Goal: Task Accomplishment & Management: Use online tool/utility

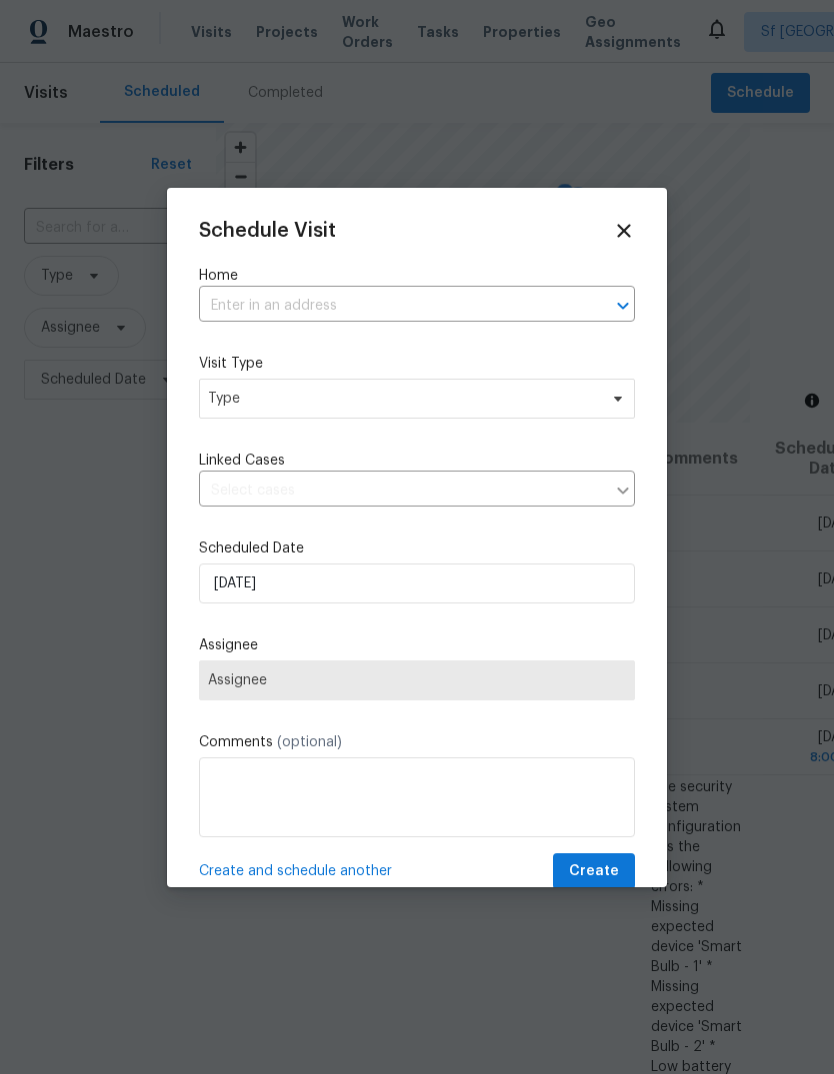
click at [337, 301] on input "text" at bounding box center [389, 306] width 380 height 31
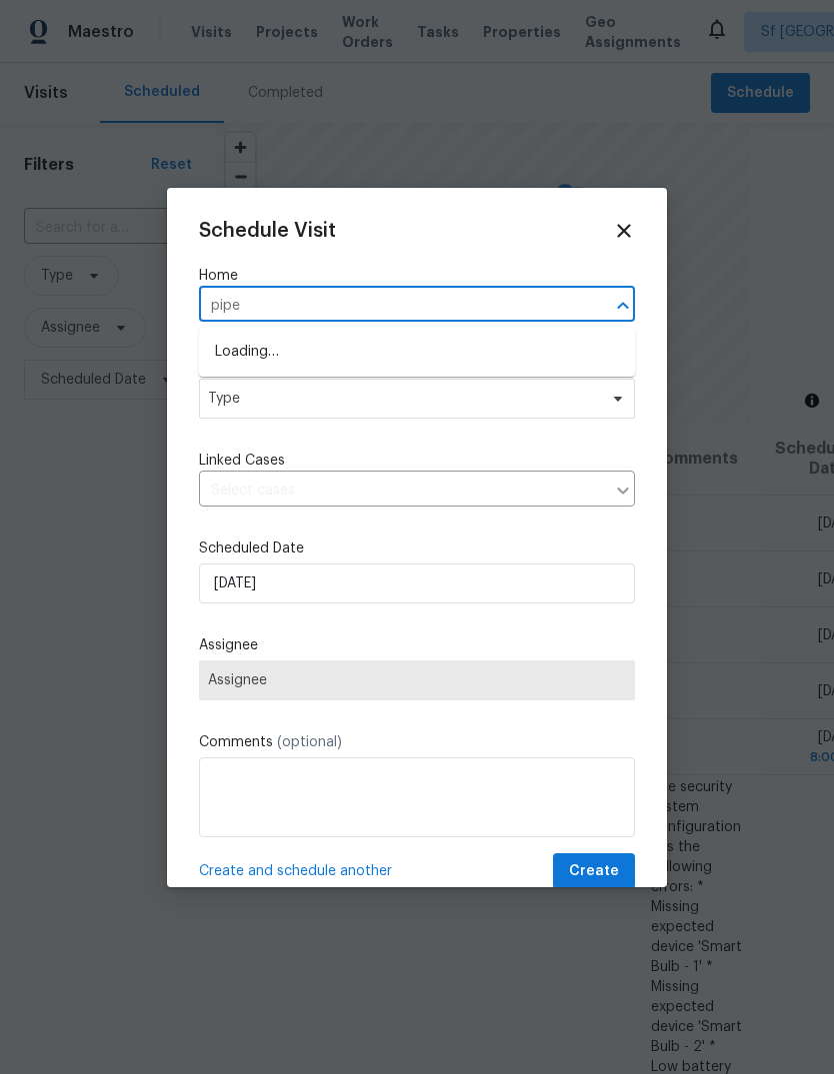
type input "piper"
click at [243, 385] on li "[STREET_ADDRESS]" at bounding box center [417, 385] width 436 height 33
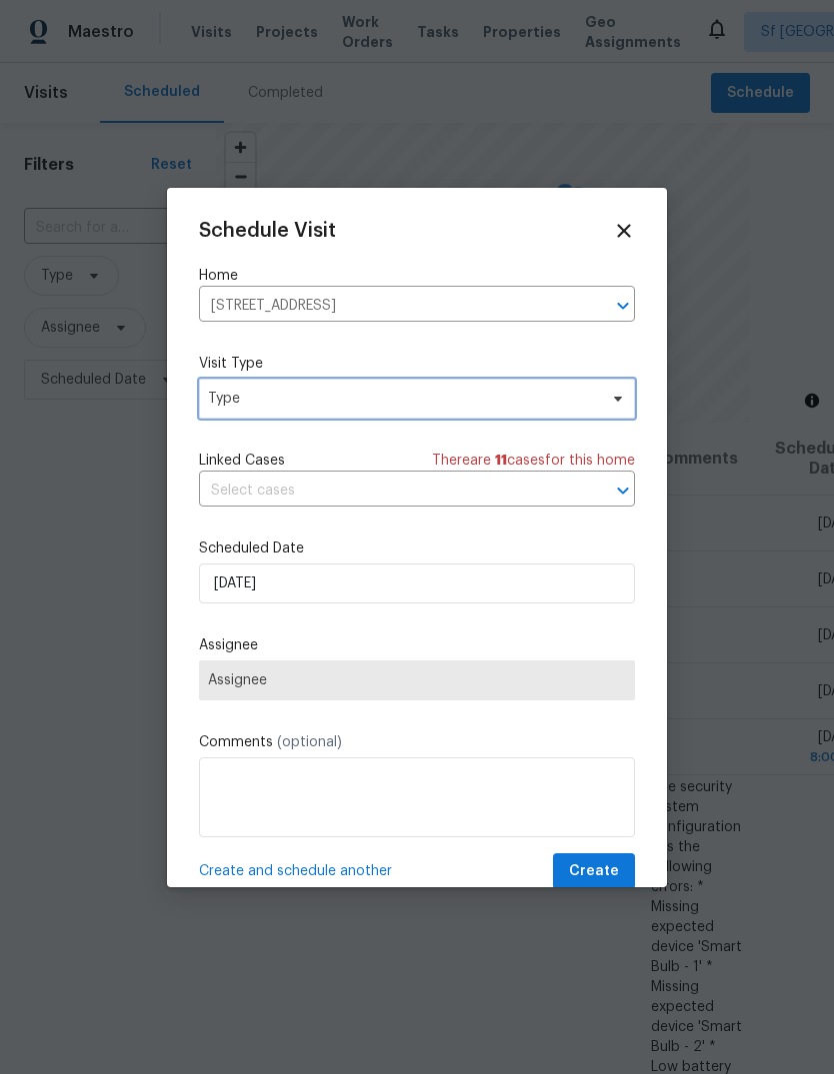
click at [226, 400] on span "Type" at bounding box center [402, 399] width 389 height 20
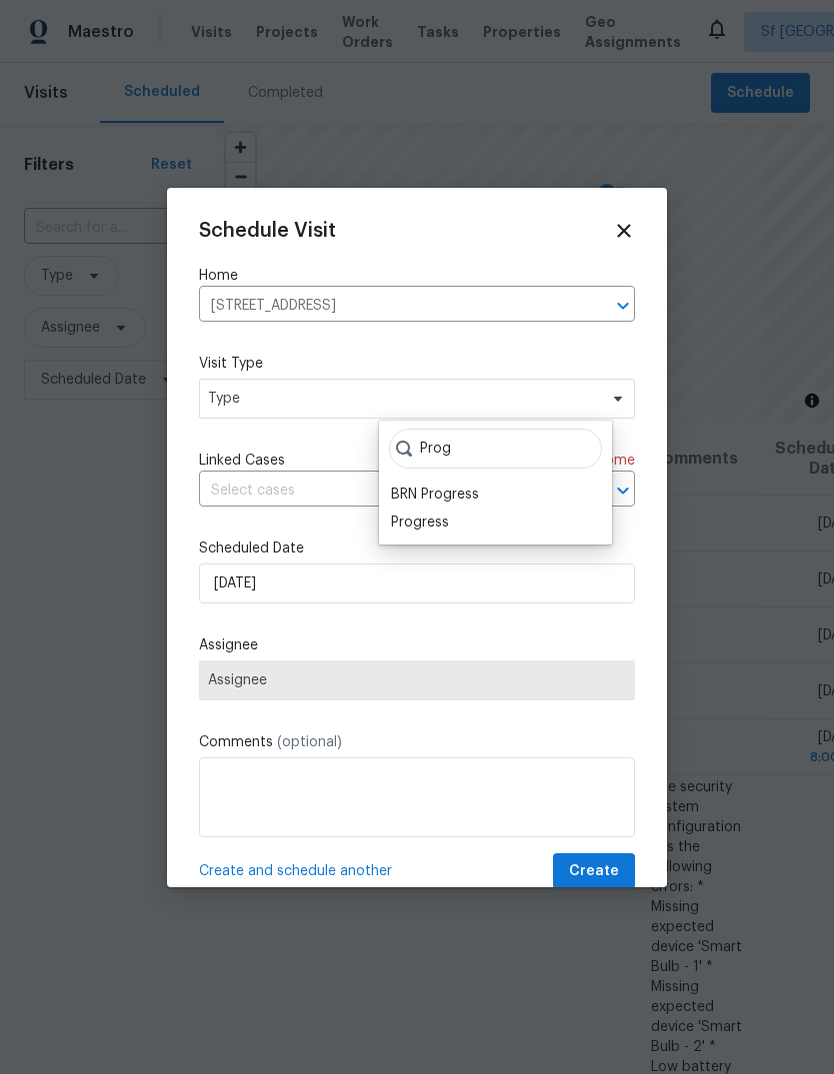
type input "Prog"
click at [439, 524] on div "Progress" at bounding box center [420, 523] width 58 height 20
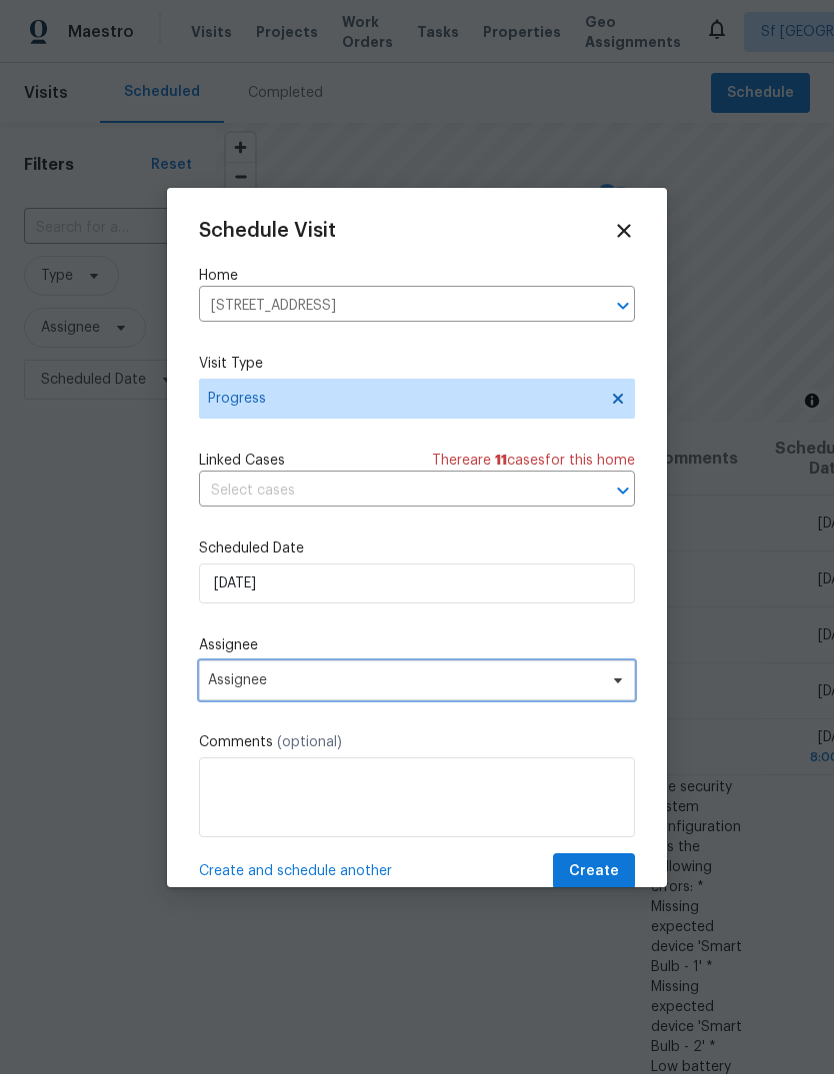
click at [246, 681] on span "Assignee" at bounding box center [404, 681] width 392 height 16
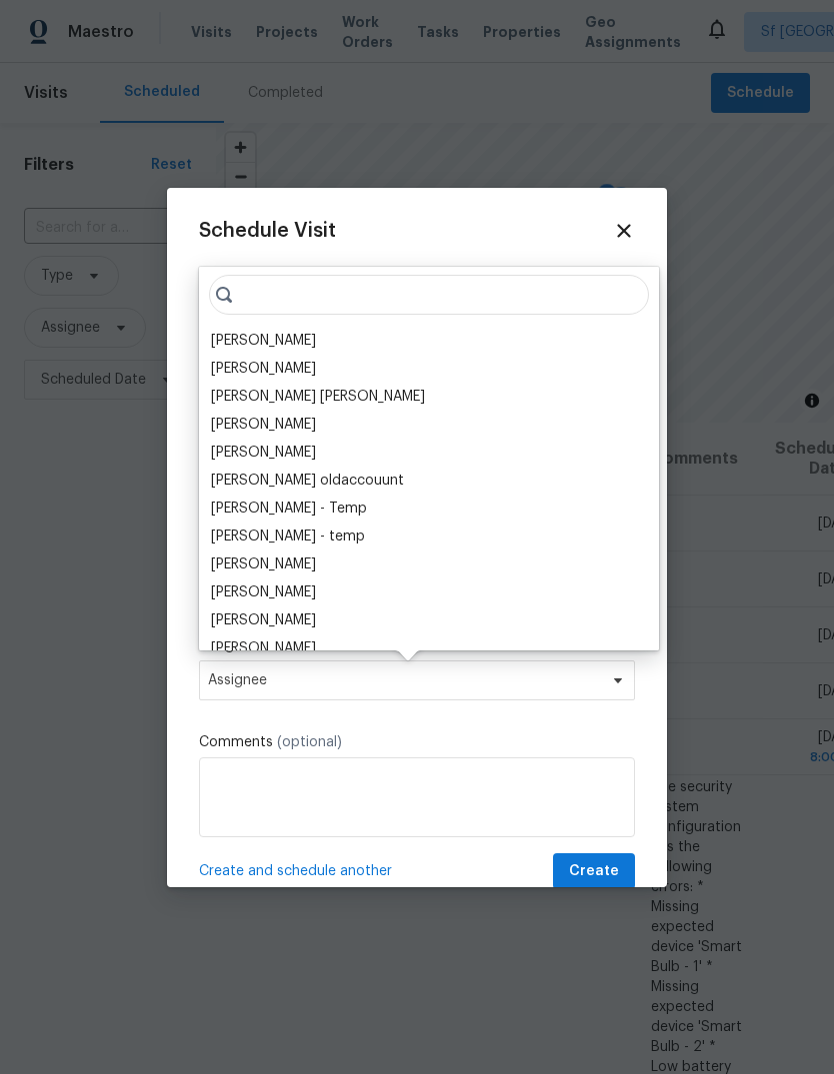
click at [220, 345] on div "[PERSON_NAME]" at bounding box center [263, 341] width 105 height 20
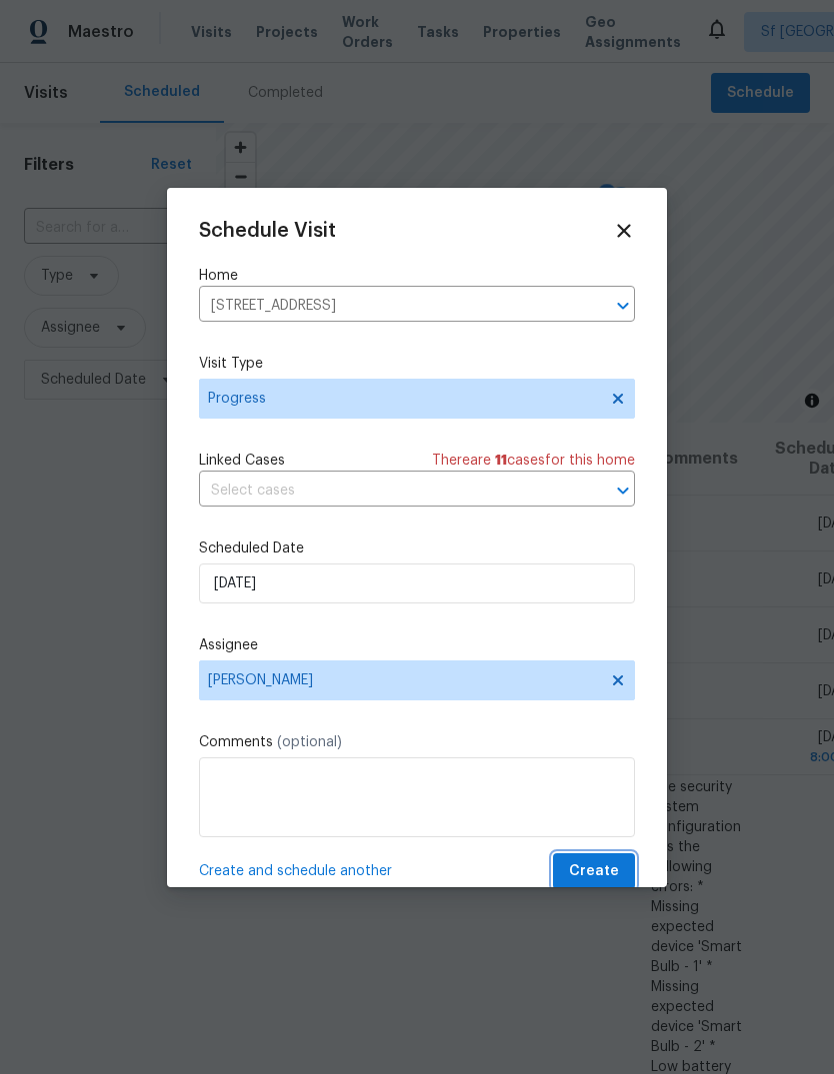
click at [631, 865] on button "Create" at bounding box center [594, 872] width 82 height 37
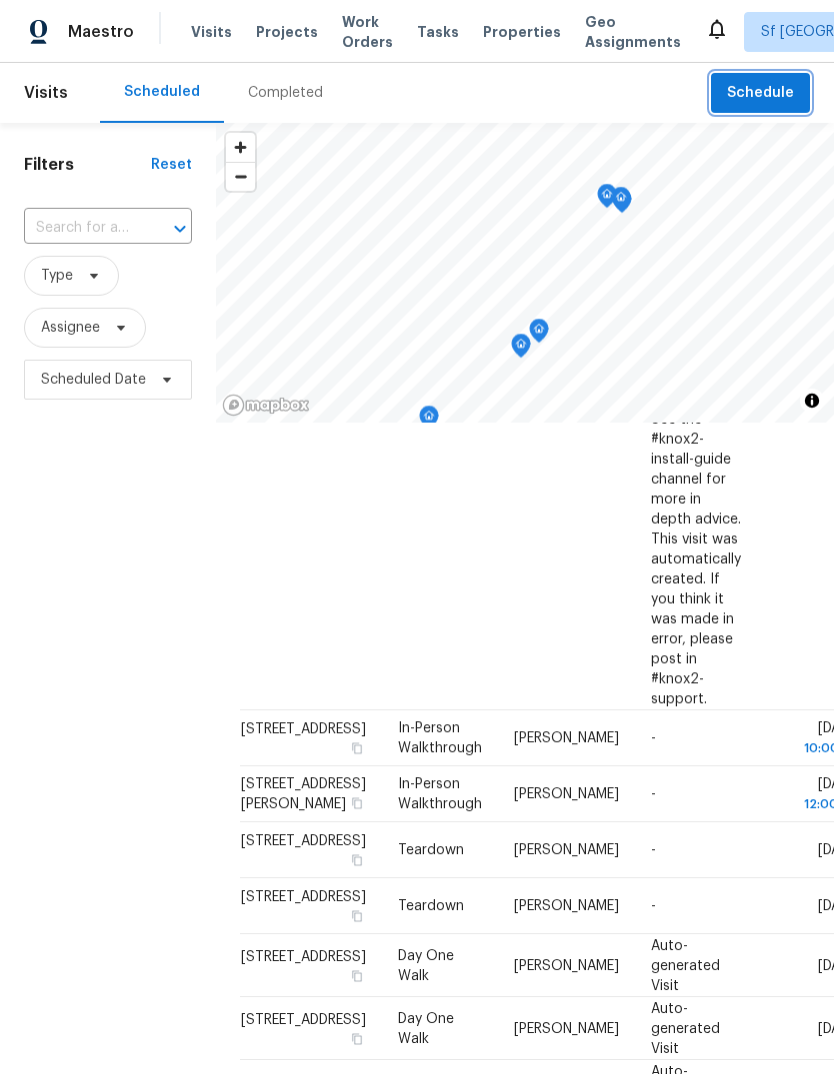
click at [762, 90] on span "Schedule" at bounding box center [760, 93] width 67 height 25
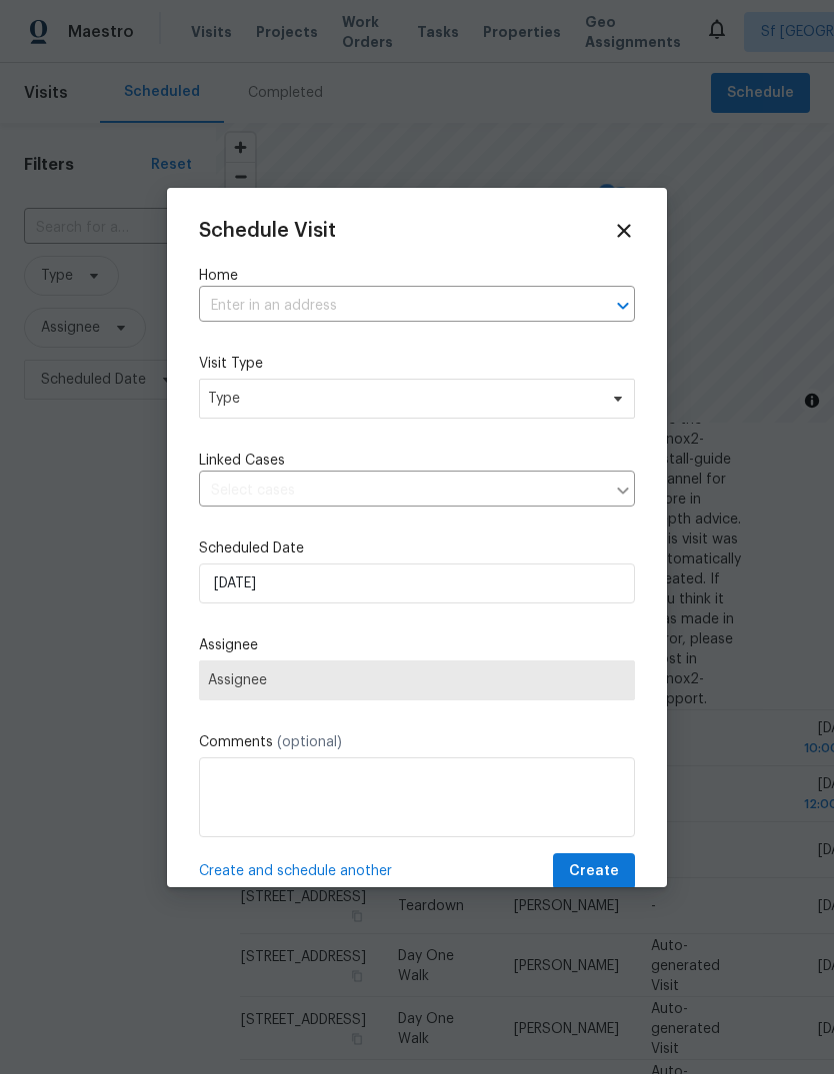
click at [247, 304] on input "text" at bounding box center [389, 306] width 380 height 31
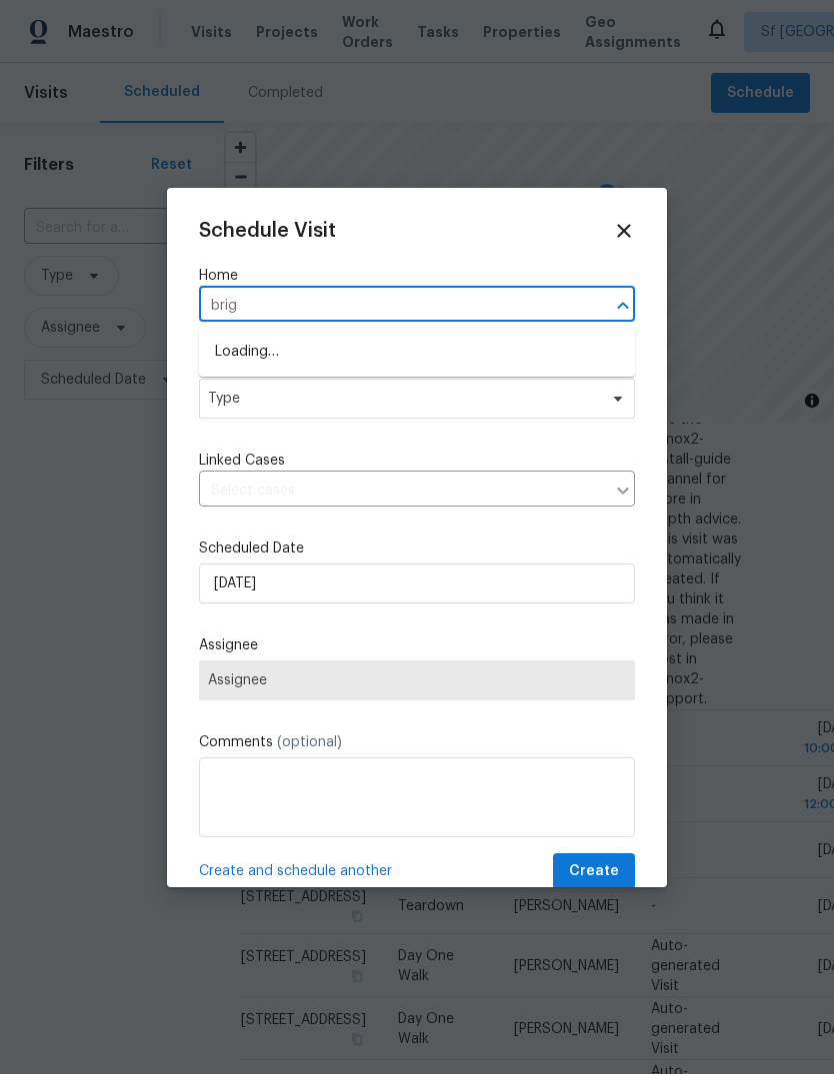
type input "brigg"
click at [239, 353] on li "[STREET_ADDRESS][PERSON_NAME]" at bounding box center [417, 352] width 436 height 33
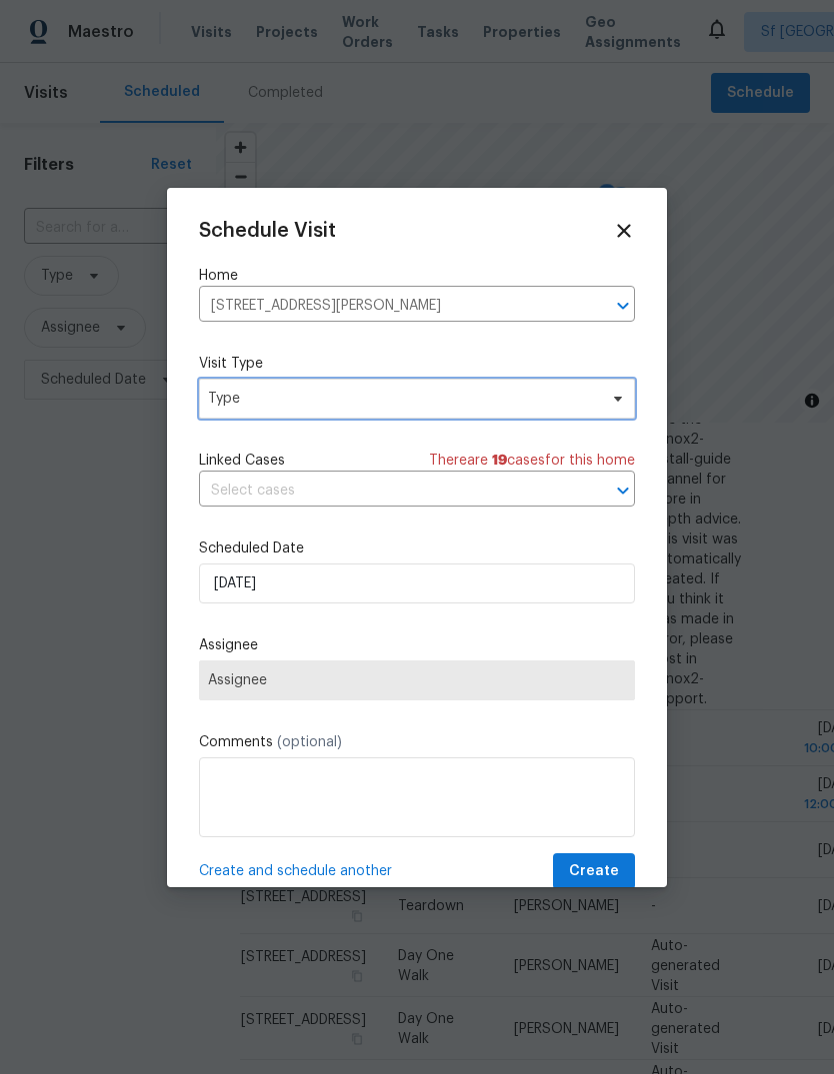
click at [225, 395] on span "Type" at bounding box center [402, 399] width 389 height 20
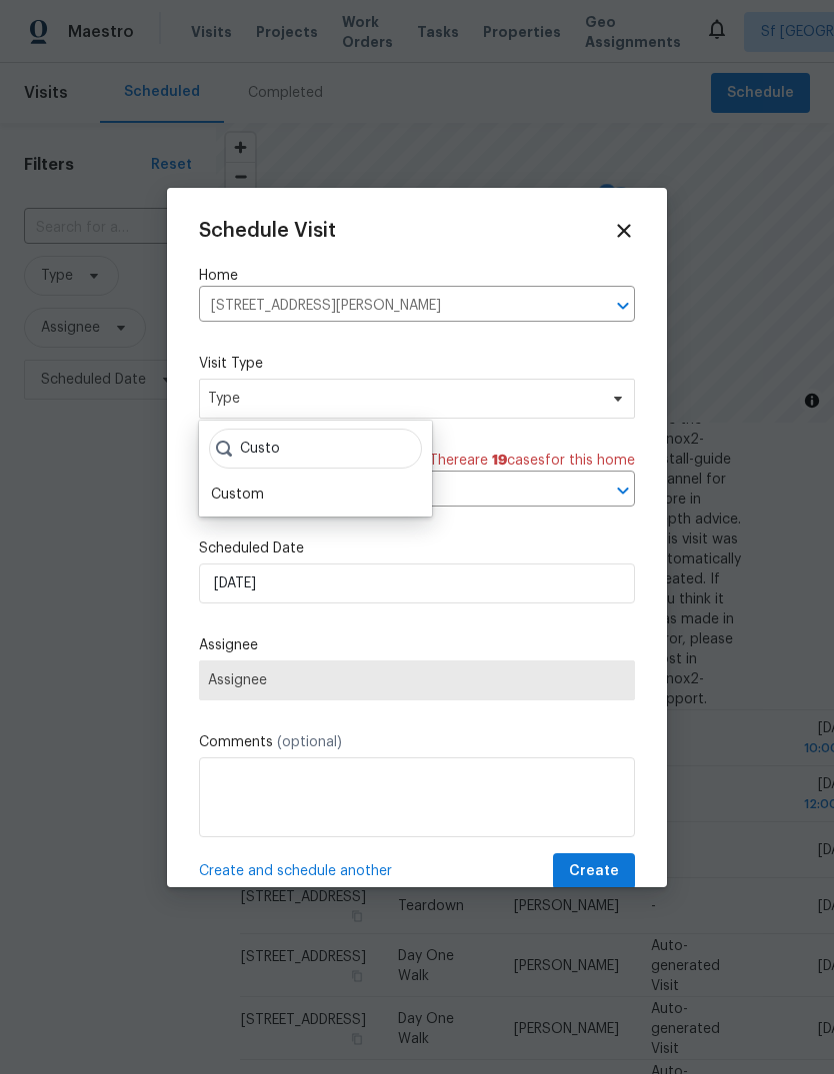
type input "Custo"
click at [223, 486] on div "Custom" at bounding box center [237, 495] width 53 height 20
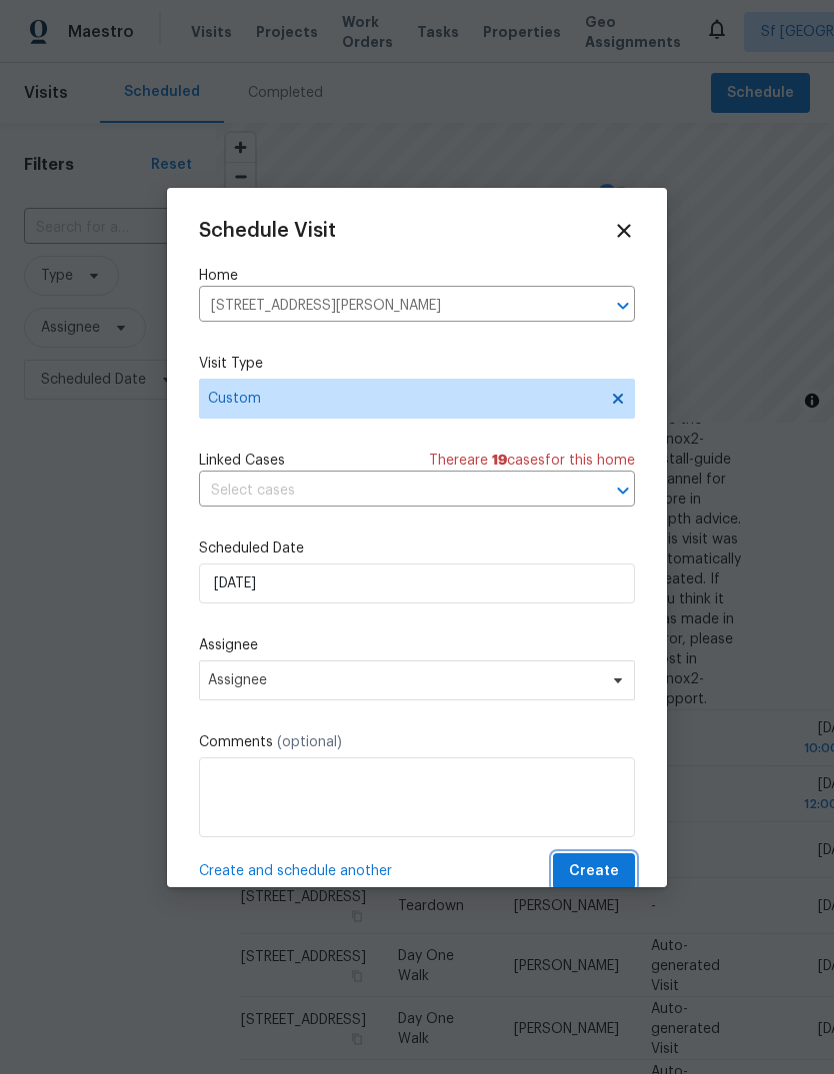
click at [600, 870] on span "Create" at bounding box center [594, 872] width 50 height 25
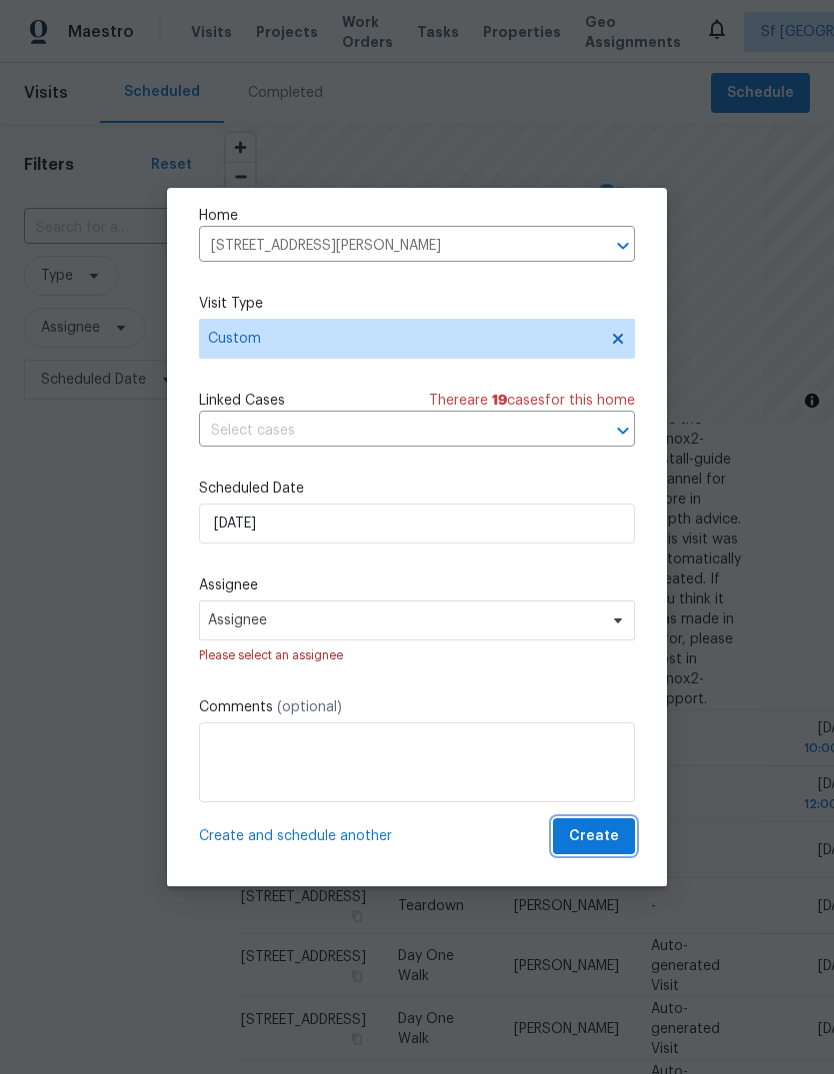
scroll to position [64, 0]
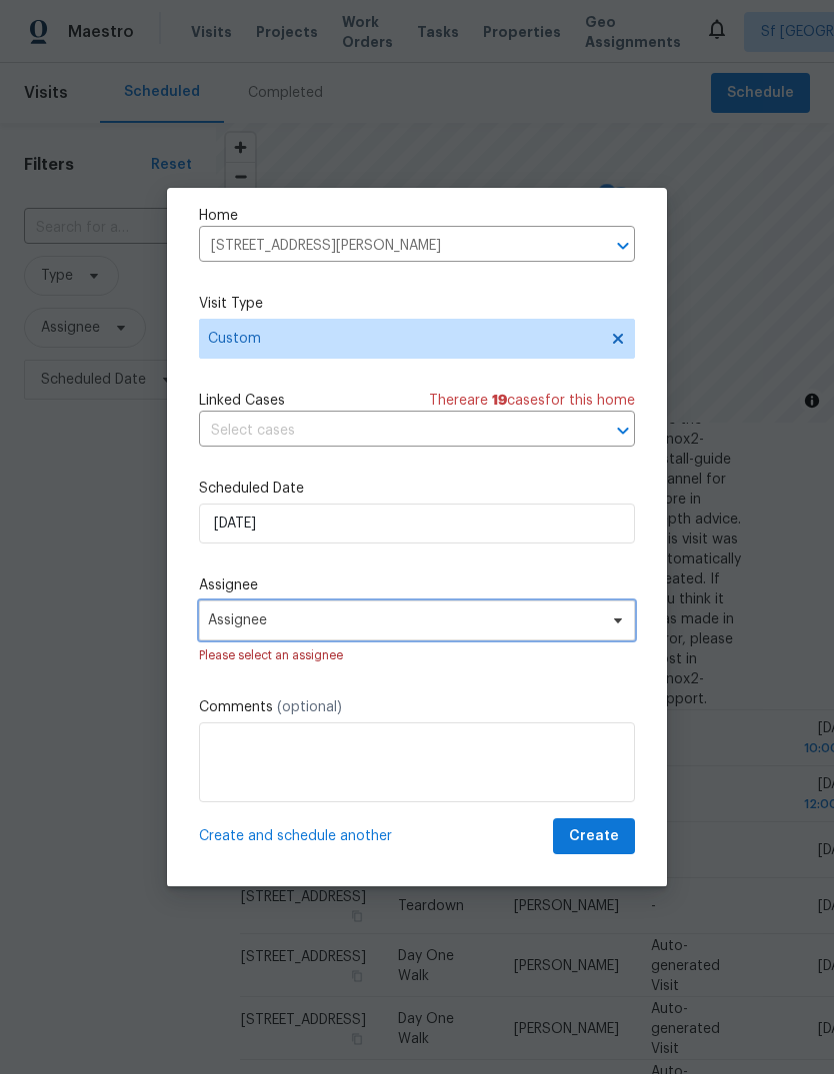
click at [223, 615] on span "Assignee" at bounding box center [404, 621] width 392 height 16
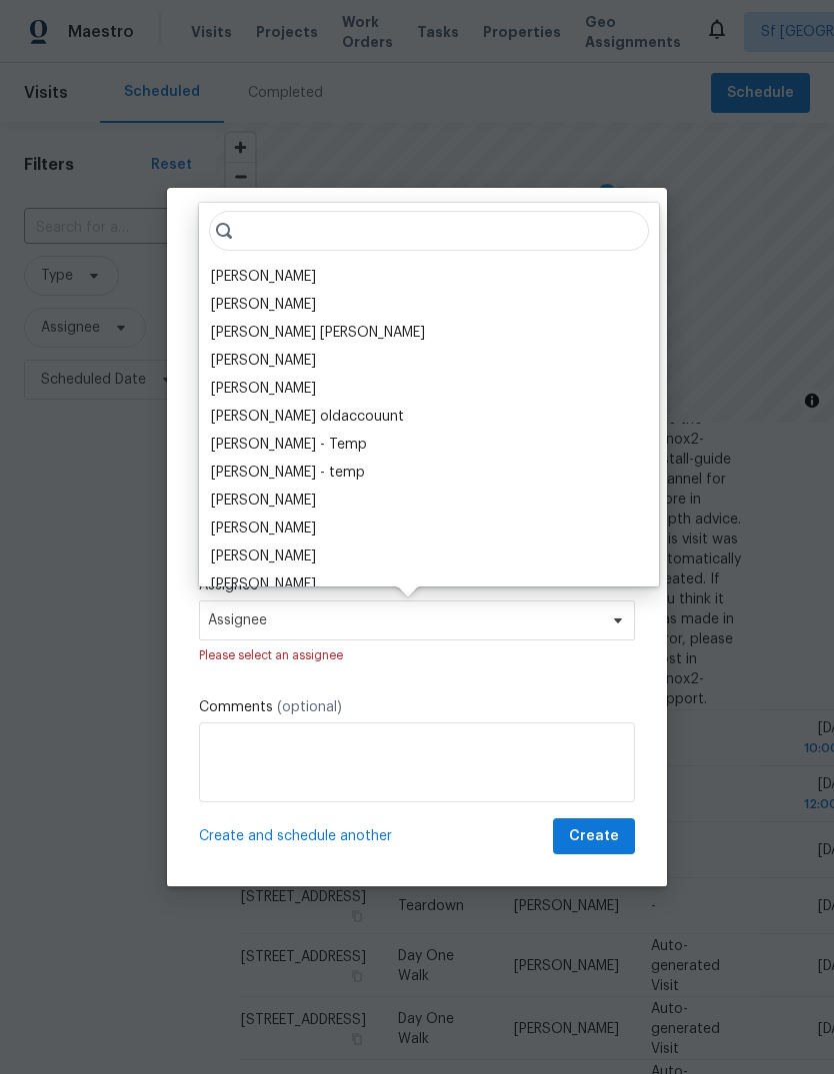
click at [225, 271] on div "[PERSON_NAME]" at bounding box center [263, 277] width 105 height 20
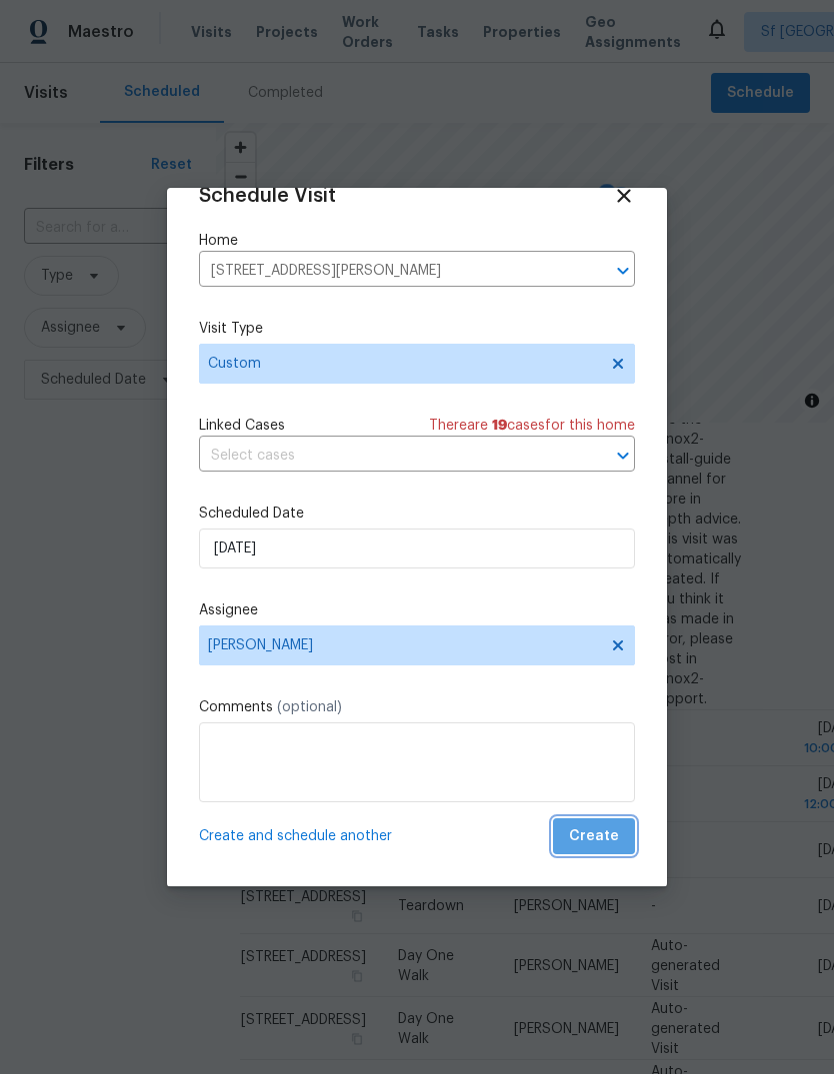
click at [611, 834] on span "Create" at bounding box center [594, 837] width 50 height 25
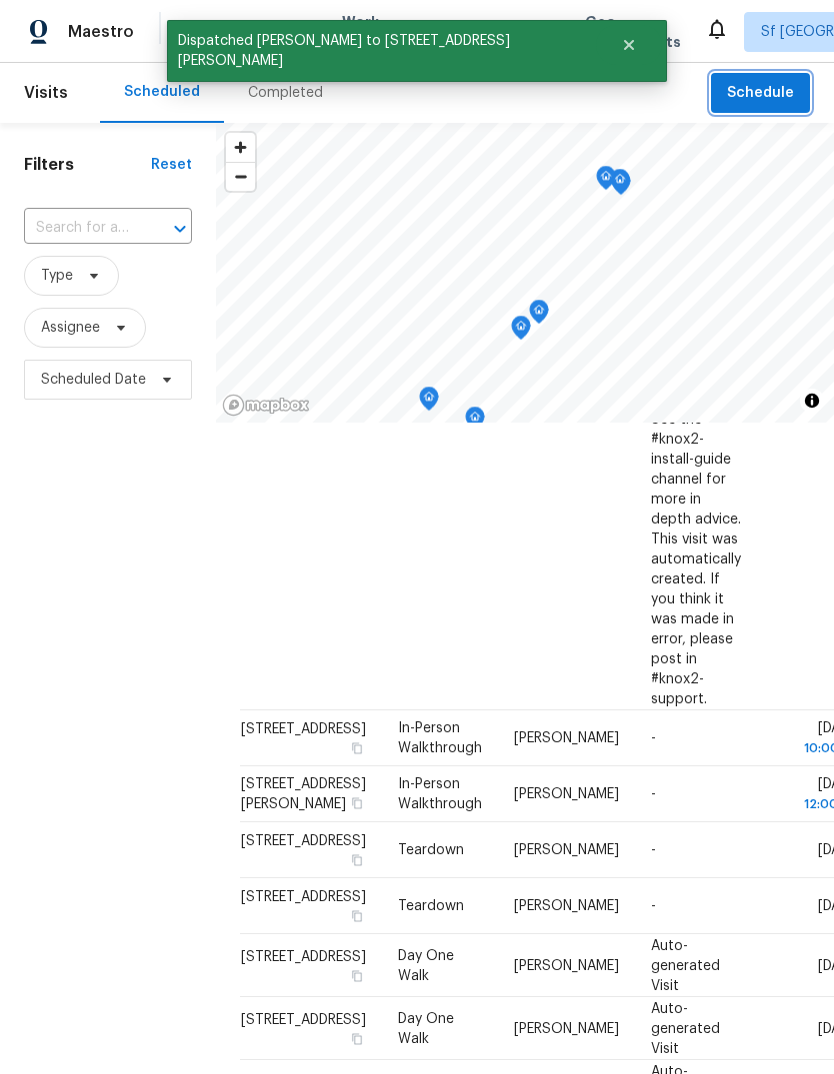
click at [754, 92] on span "Schedule" at bounding box center [760, 93] width 67 height 25
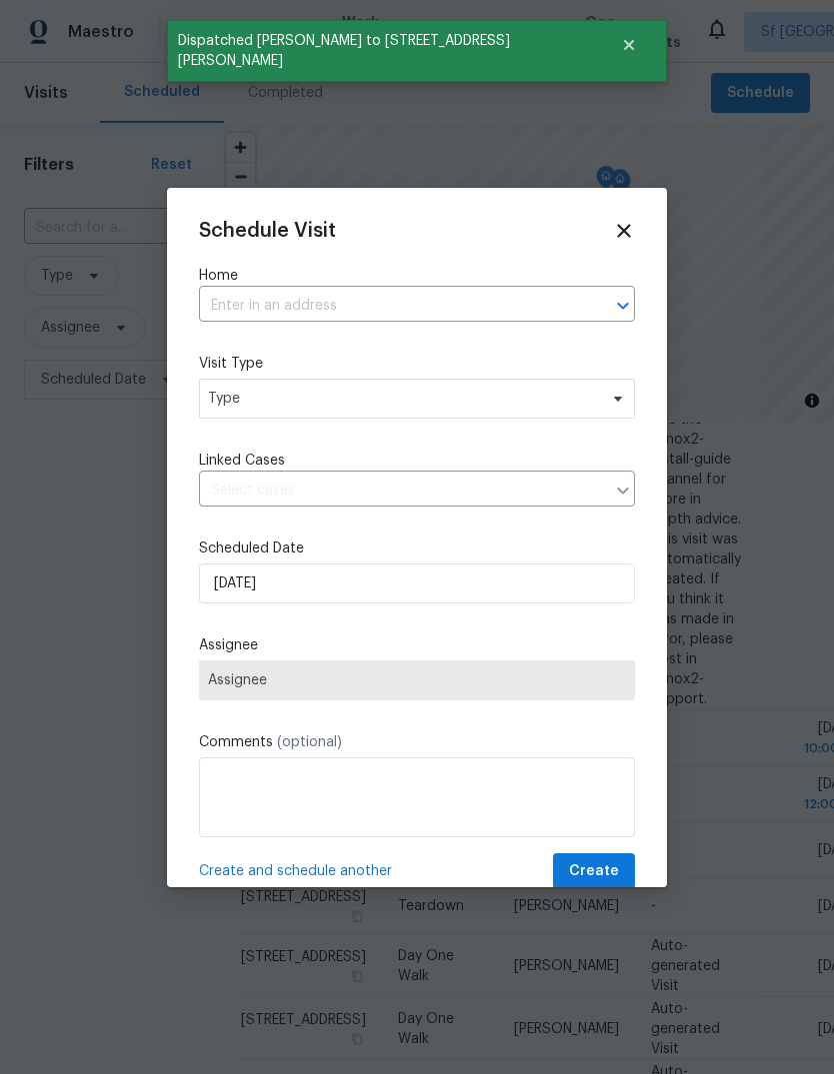
click at [239, 304] on input "text" at bounding box center [389, 306] width 380 height 31
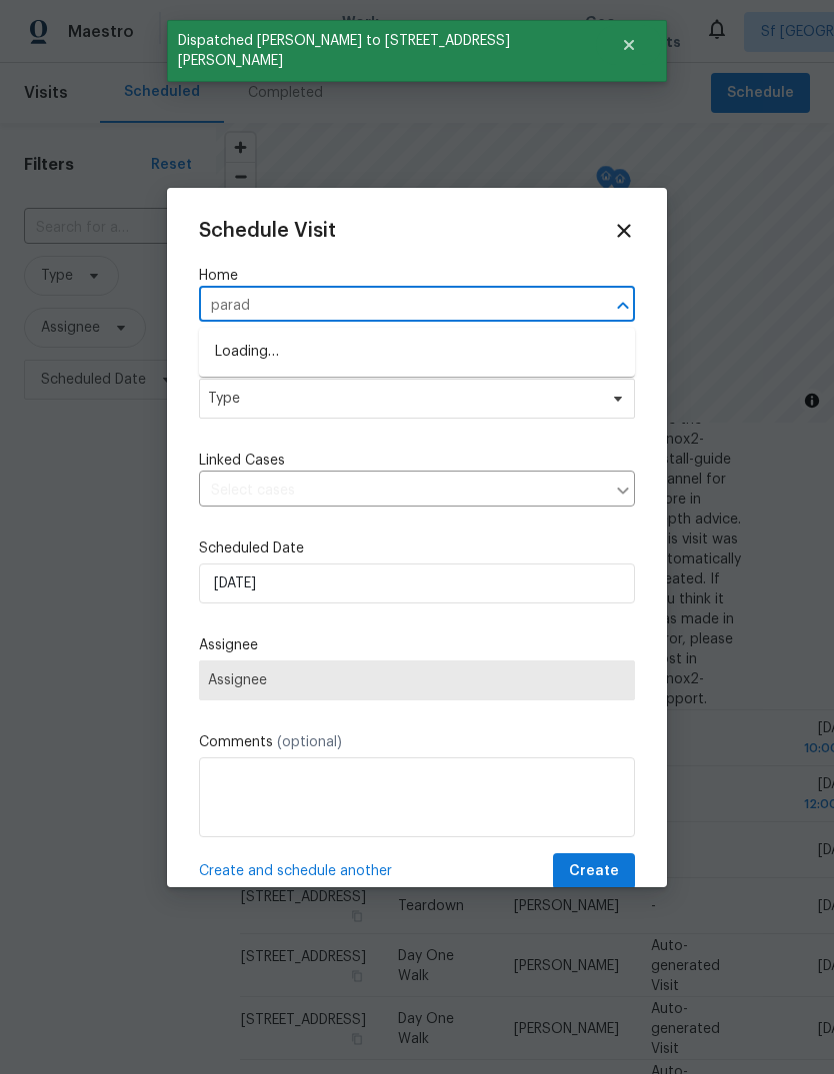
type input "[PERSON_NAME]"
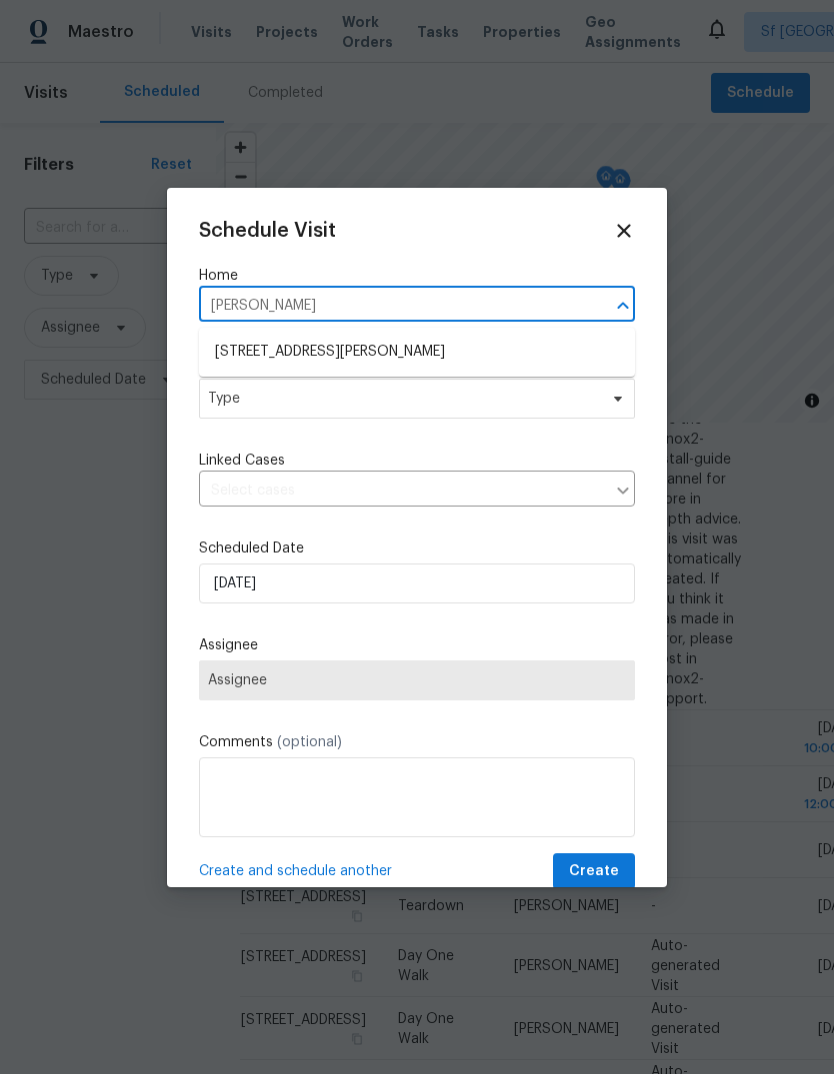
click at [236, 344] on li "[STREET_ADDRESS][PERSON_NAME]" at bounding box center [417, 352] width 436 height 33
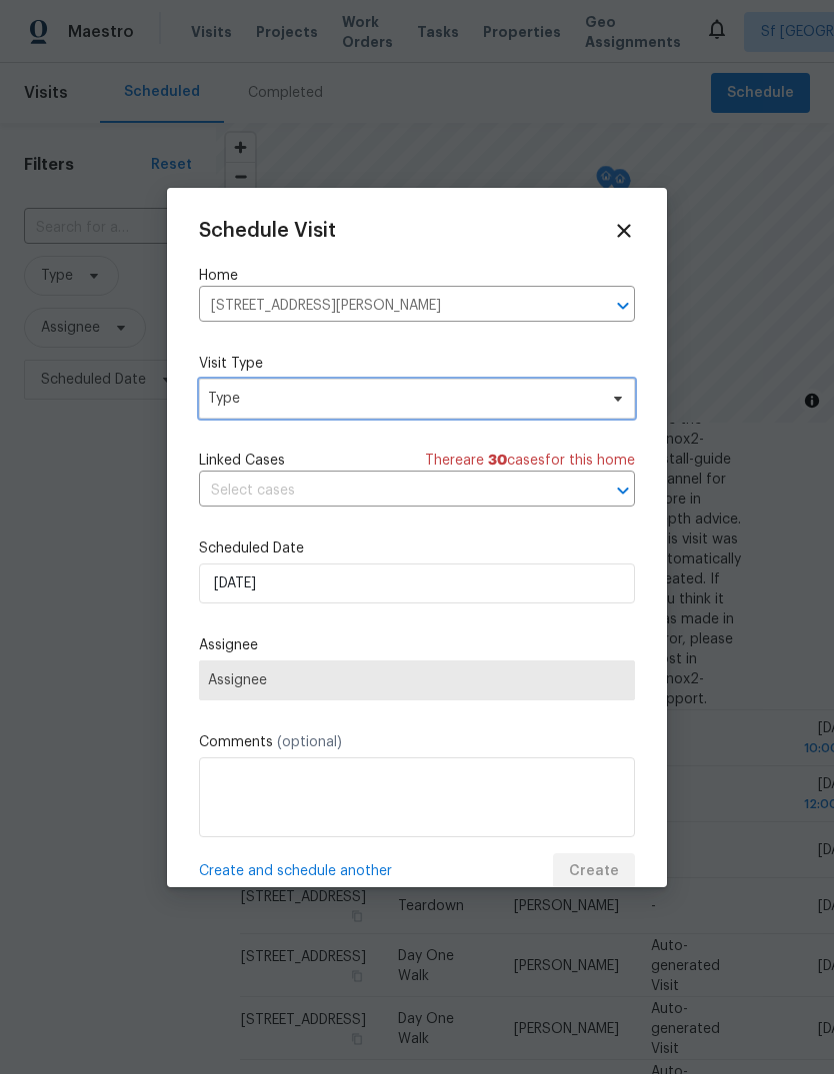
click at [224, 402] on span "Type" at bounding box center [402, 399] width 389 height 20
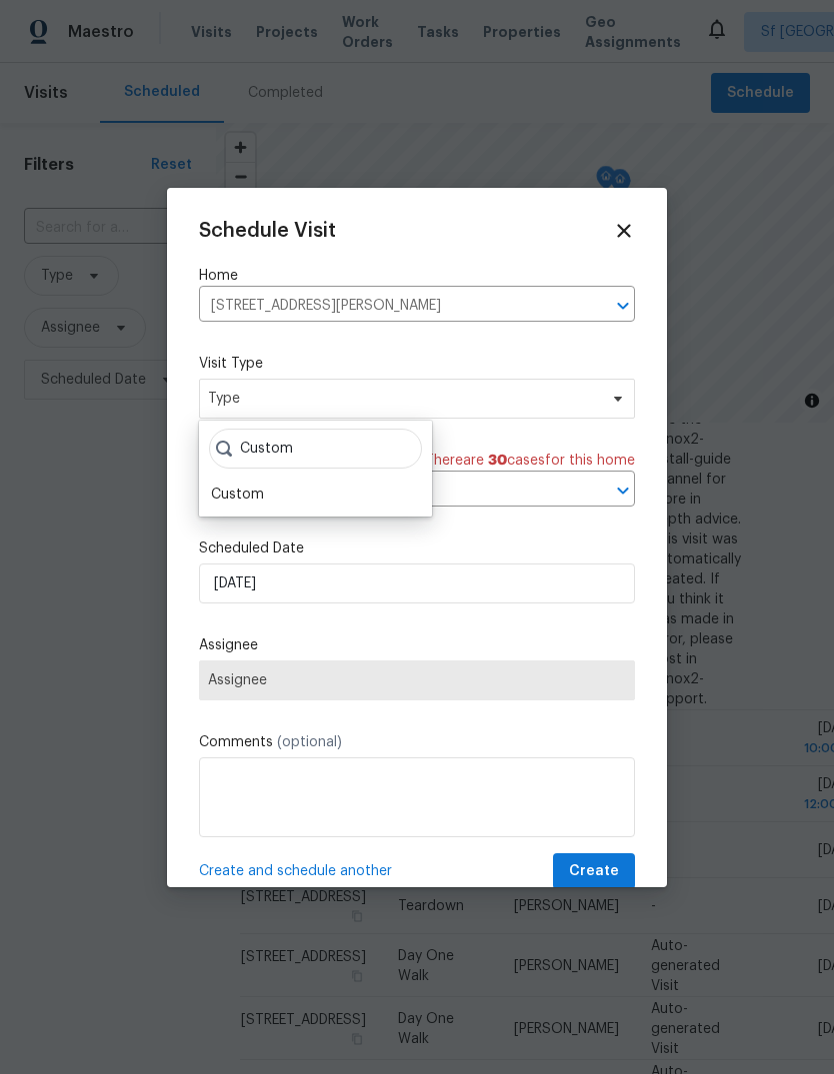
type input "Custom"
click at [224, 490] on div "Custom" at bounding box center [237, 495] width 53 height 20
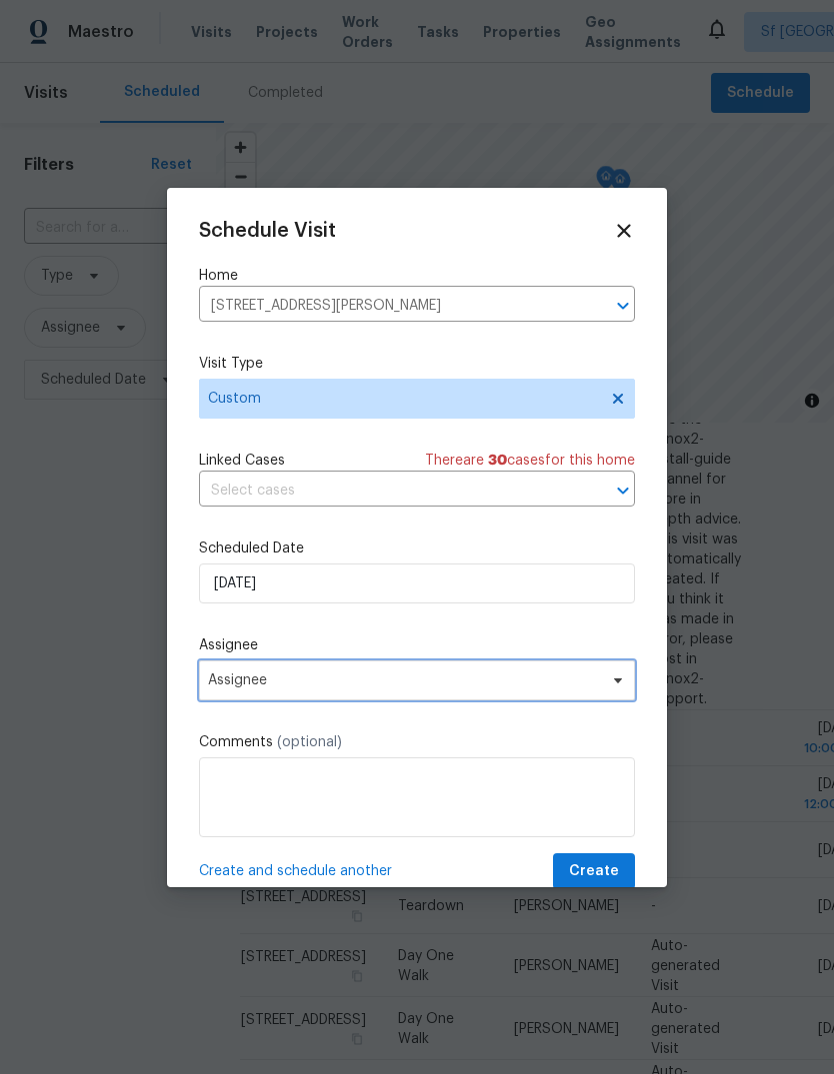
click at [231, 675] on span "Assignee" at bounding box center [417, 681] width 436 height 40
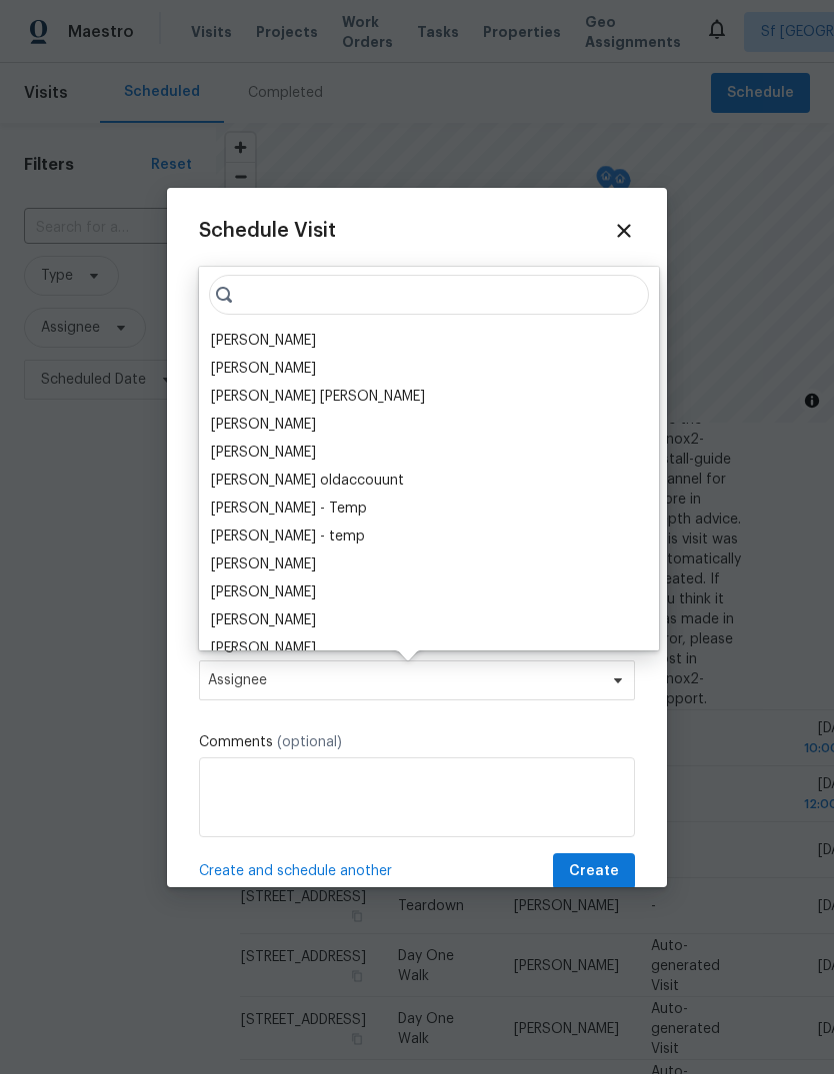
click at [222, 331] on div "[PERSON_NAME]" at bounding box center [263, 341] width 105 height 20
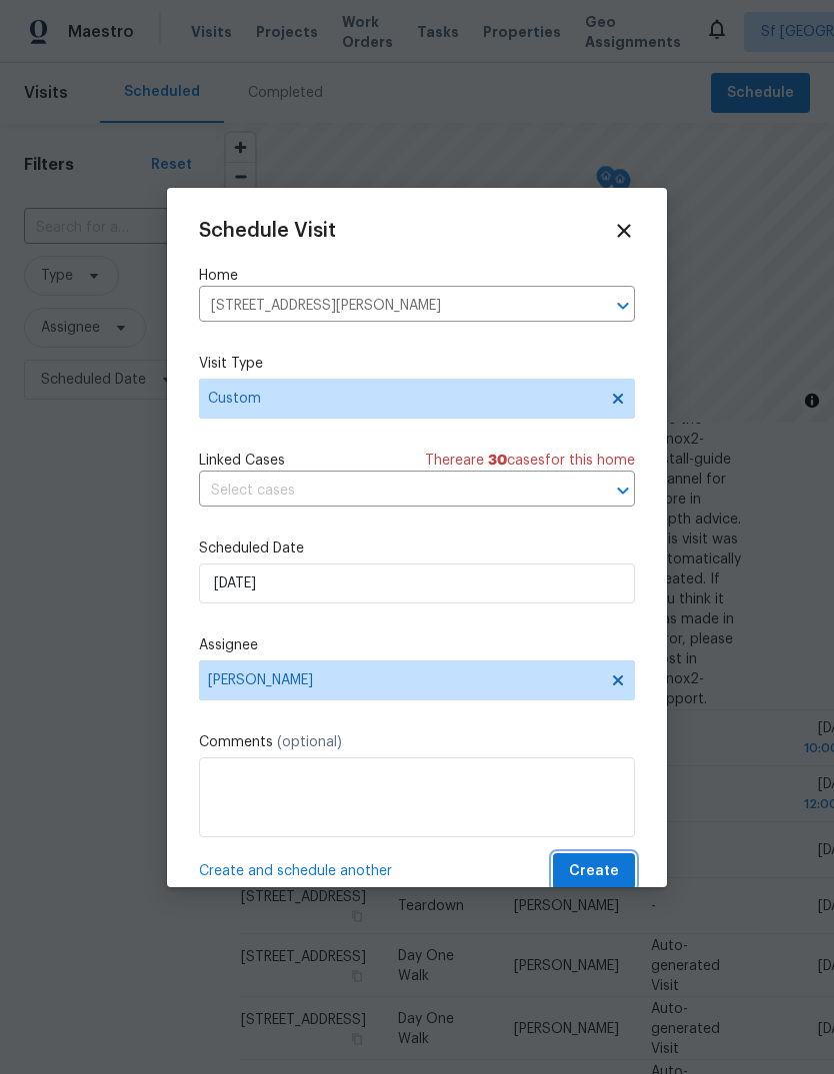
click at [601, 869] on span "Create" at bounding box center [594, 872] width 50 height 25
